Goal: Navigation & Orientation: Find specific page/section

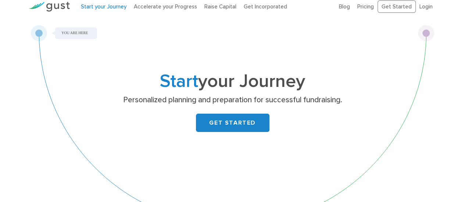
click at [243, 125] on link "GET STARTED" at bounding box center [232, 123] width 73 height 18
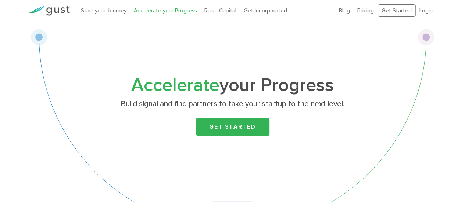
click at [428, 14] on li "Login" at bounding box center [425, 11] width 13 height 8
click at [425, 9] on link "Login" at bounding box center [425, 10] width 13 height 7
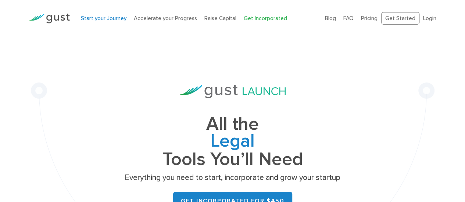
drag, startPoint x: 0, startPoint y: 0, endPoint x: 102, endPoint y: 16, distance: 103.4
click at [102, 16] on link "Start your Journey" at bounding box center [104, 18] width 46 height 7
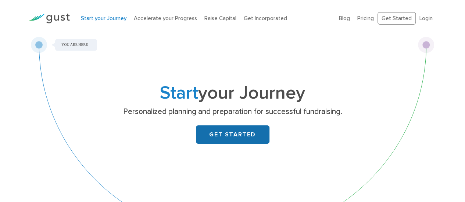
click at [257, 132] on link "GET STARTED" at bounding box center [232, 135] width 73 height 18
